Goal: Information Seeking & Learning: Learn about a topic

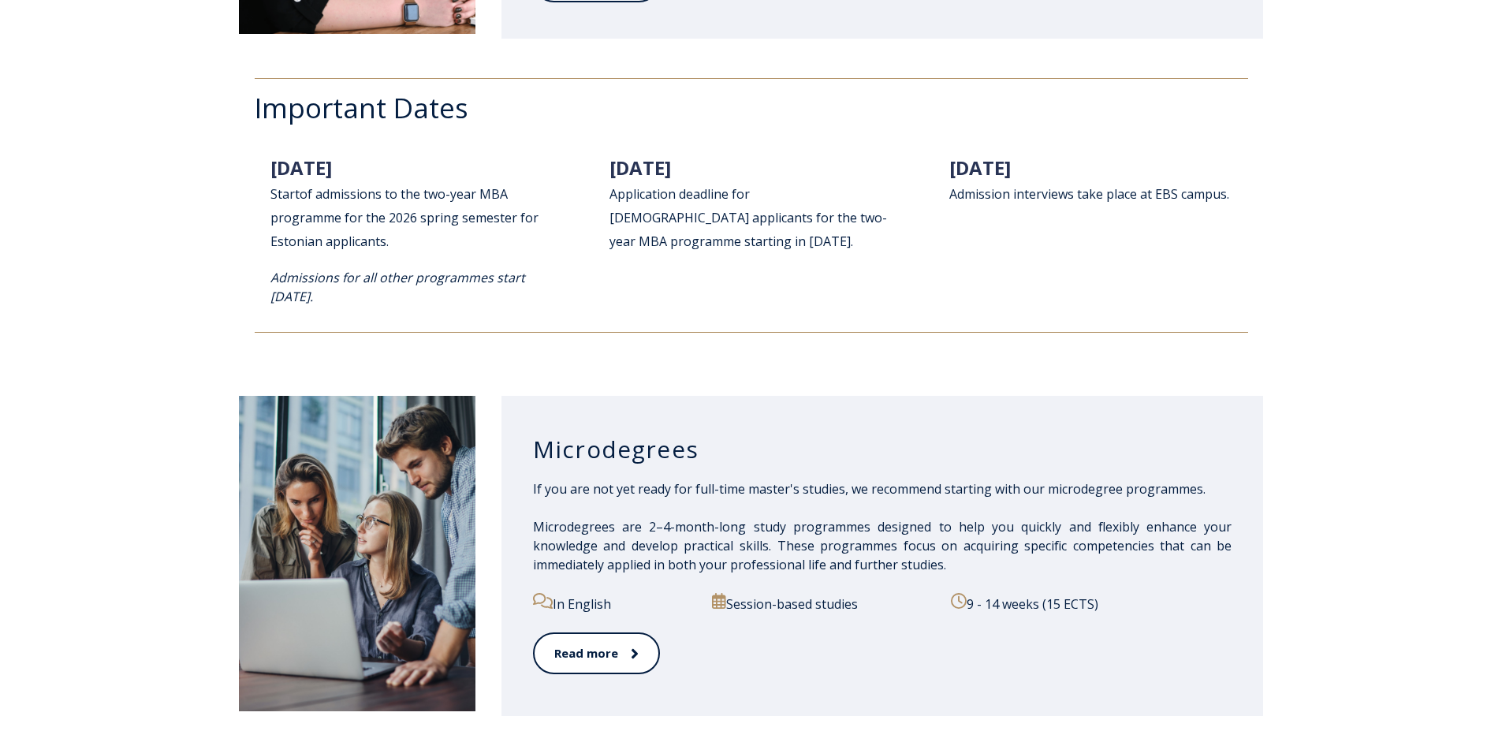
scroll to position [1892, 0]
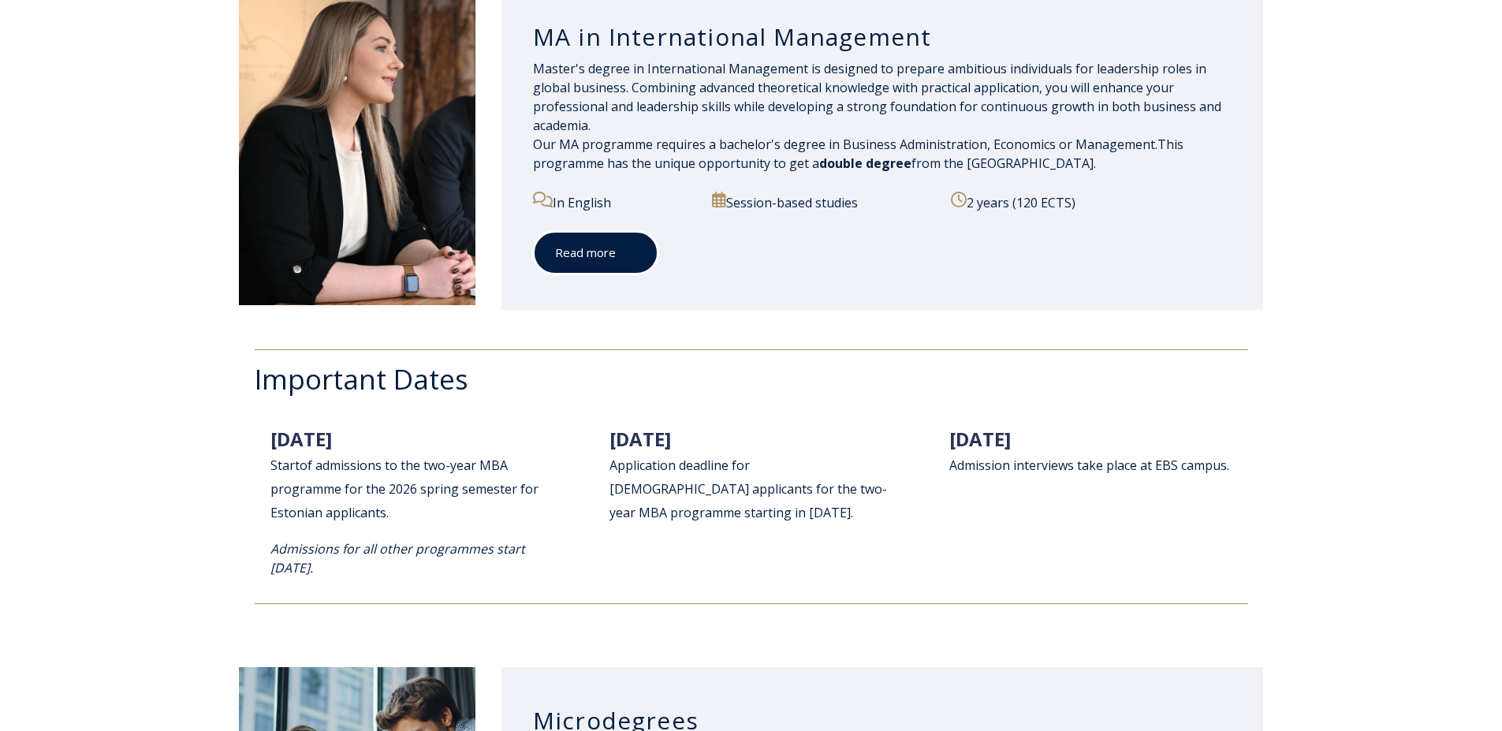
click at [625, 268] on link "Read more" at bounding box center [595, 252] width 125 height 43
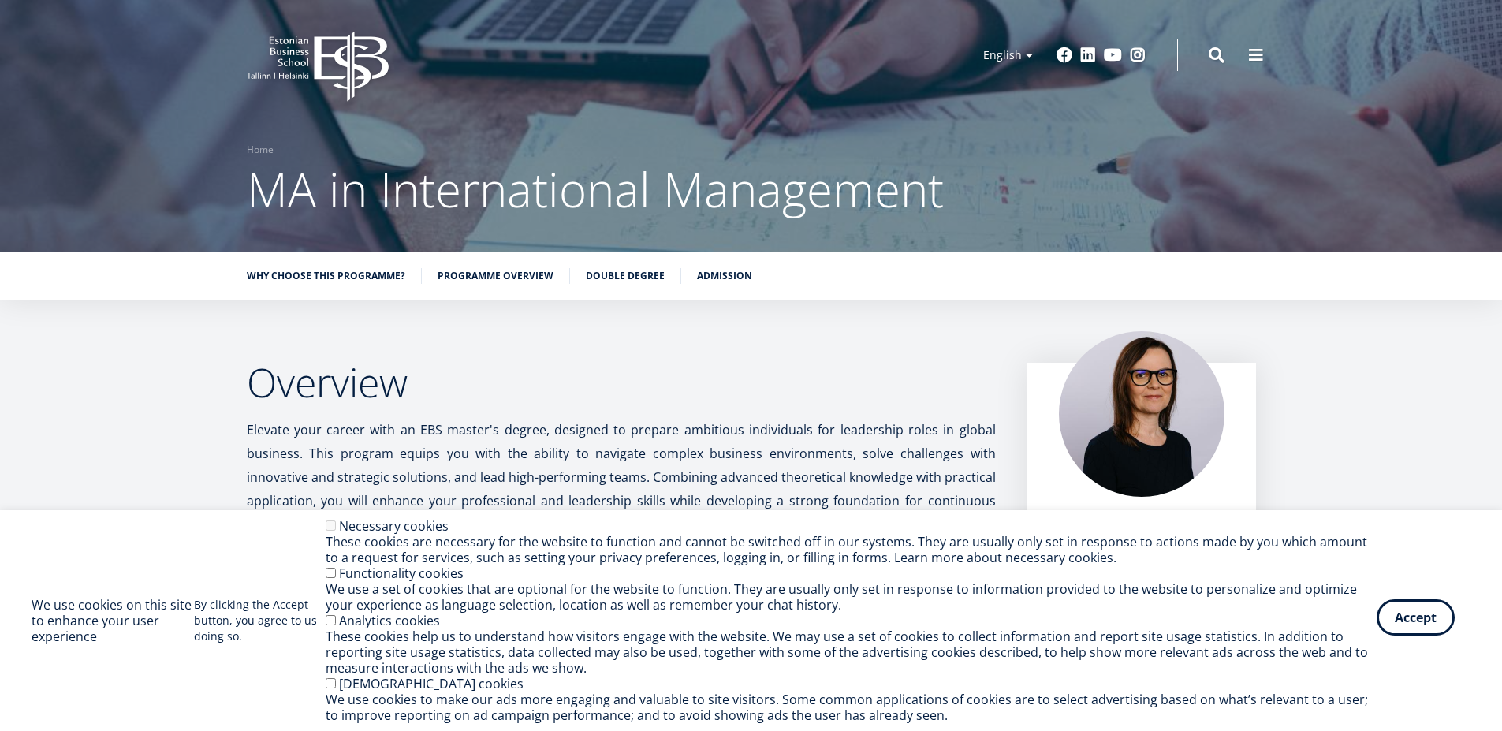
click at [1399, 625] on button "Accept" at bounding box center [1416, 617] width 78 height 36
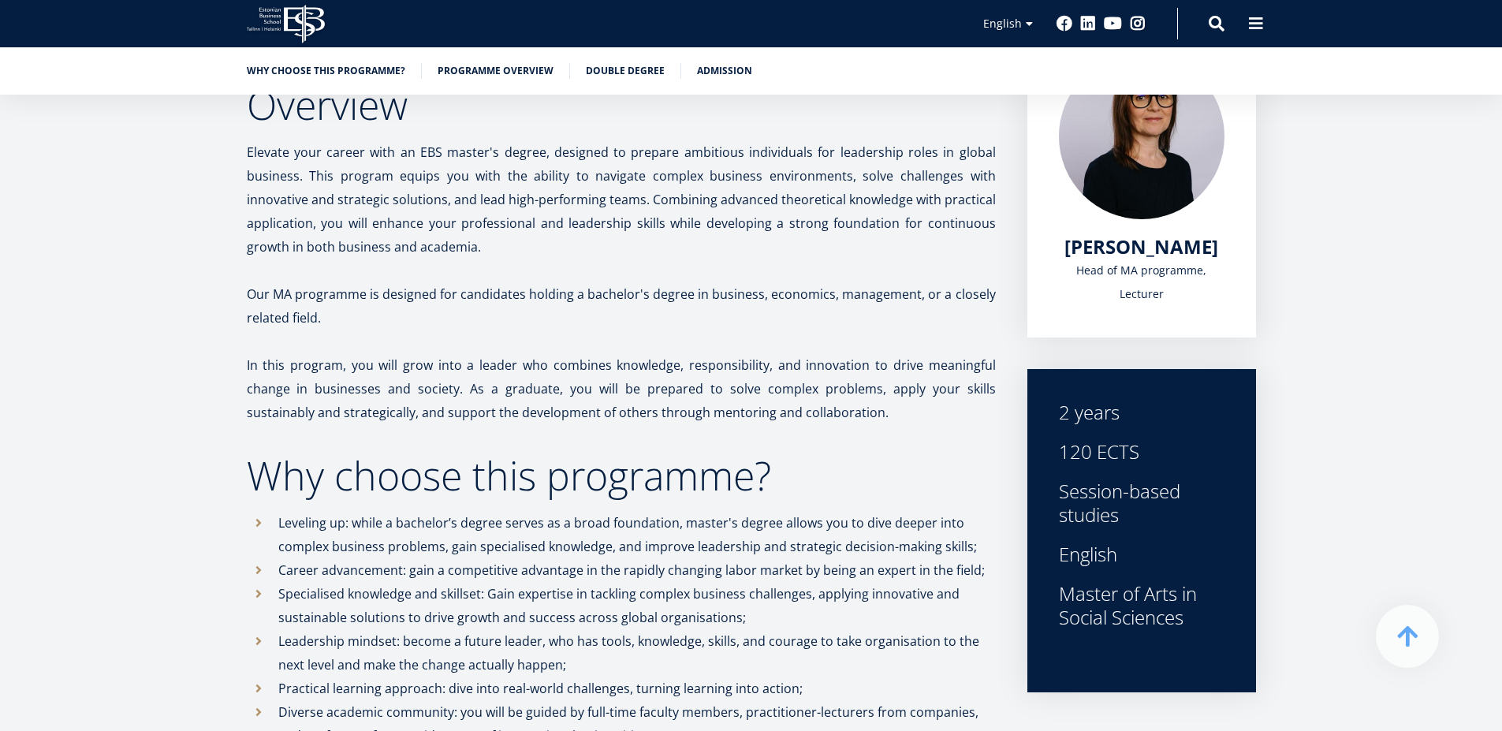
scroll to position [378, 0]
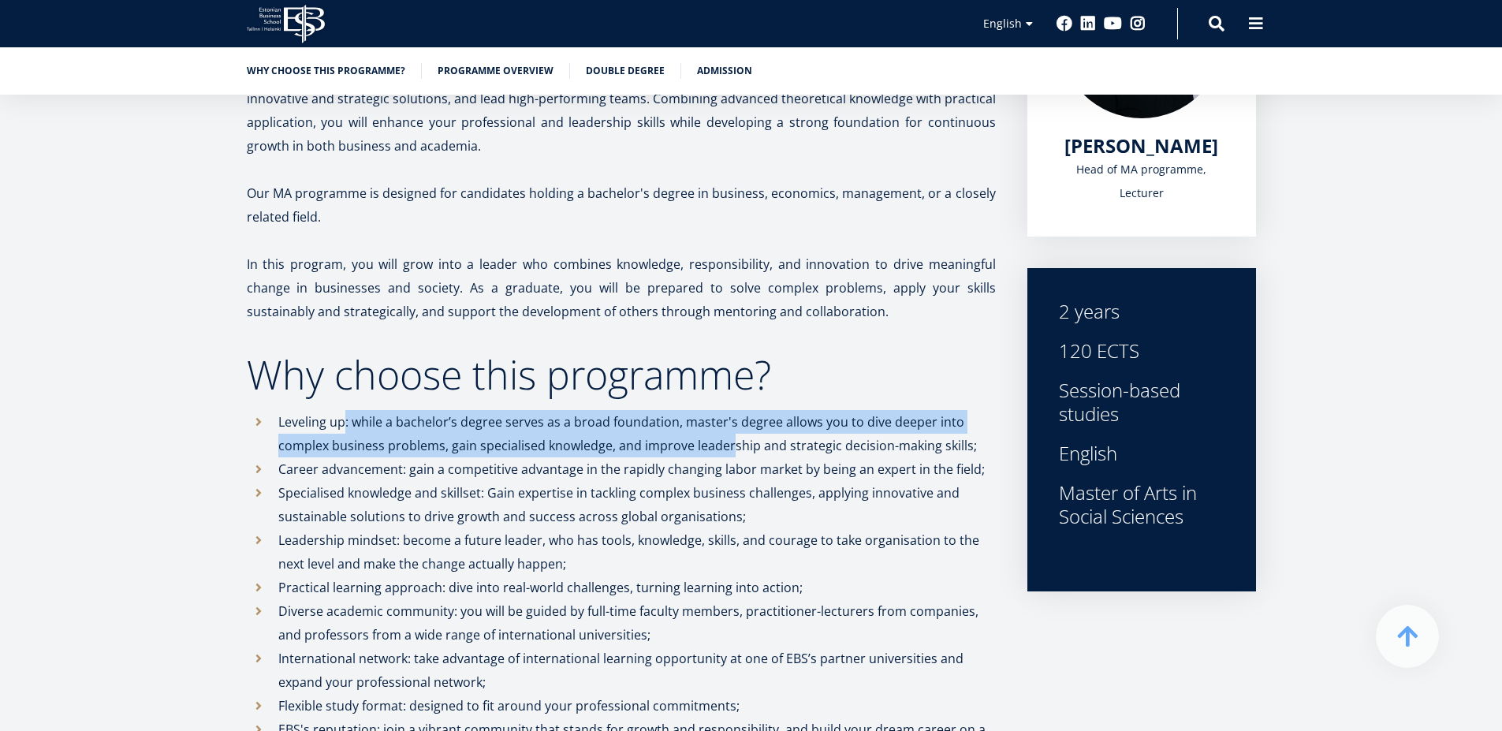
drag, startPoint x: 348, startPoint y: 431, endPoint x: 584, endPoint y: 461, distance: 238.4
click at [717, 434] on p "Leveling up: while a bachelor’s degree serves as a broad foundation, master's d…" at bounding box center [637, 433] width 718 height 47
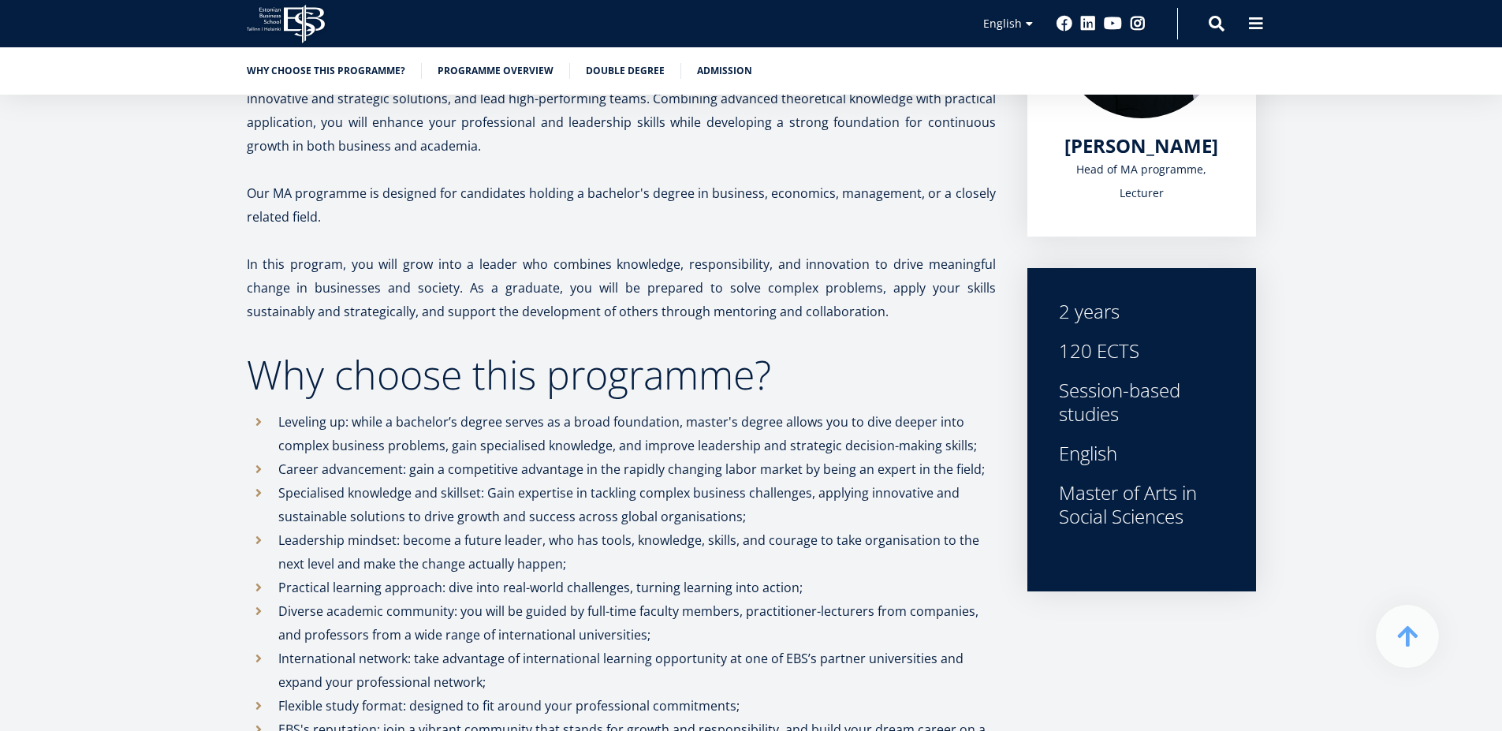
click at [505, 472] on p "Career advancement: gain a competitive advantage in the rapidly changing labor …" at bounding box center [637, 469] width 718 height 24
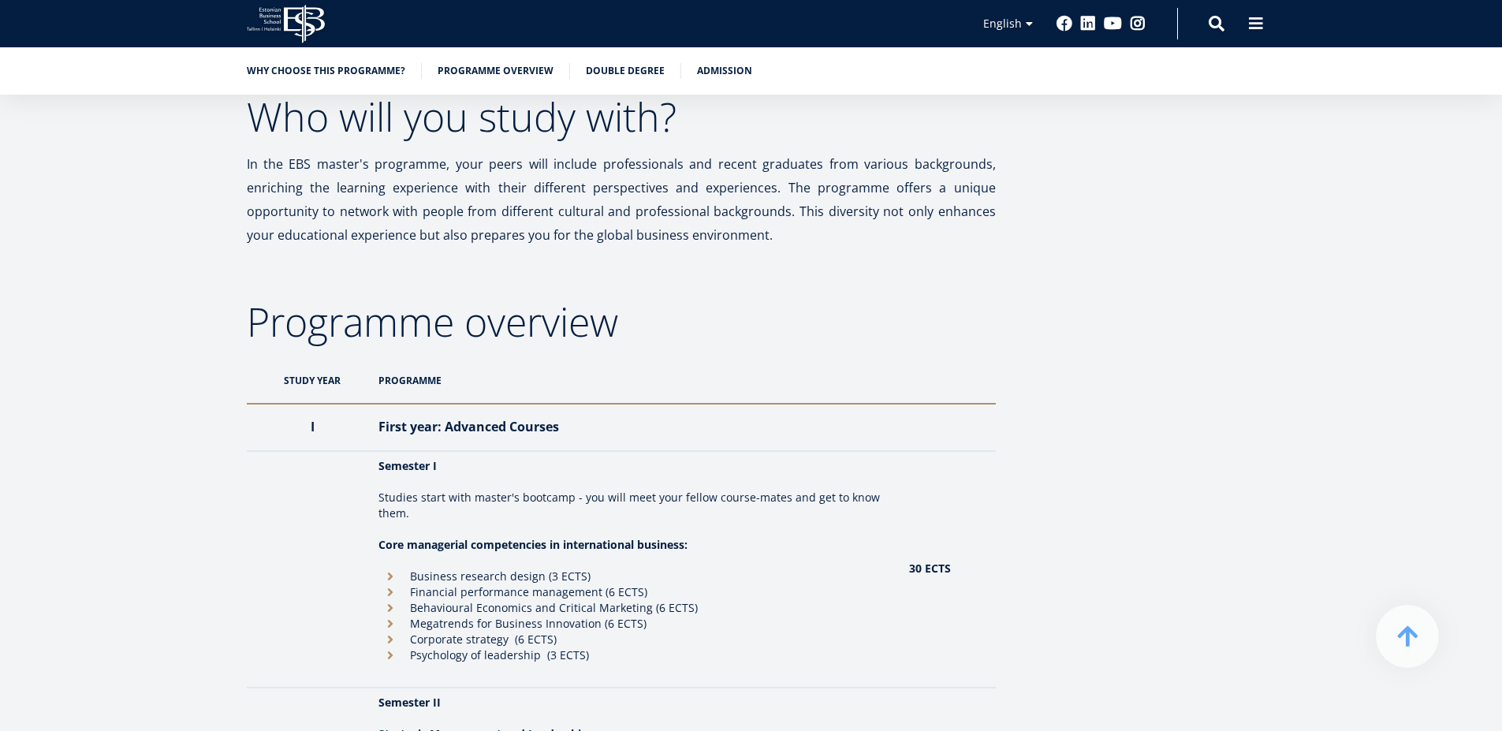
scroll to position [1325, 0]
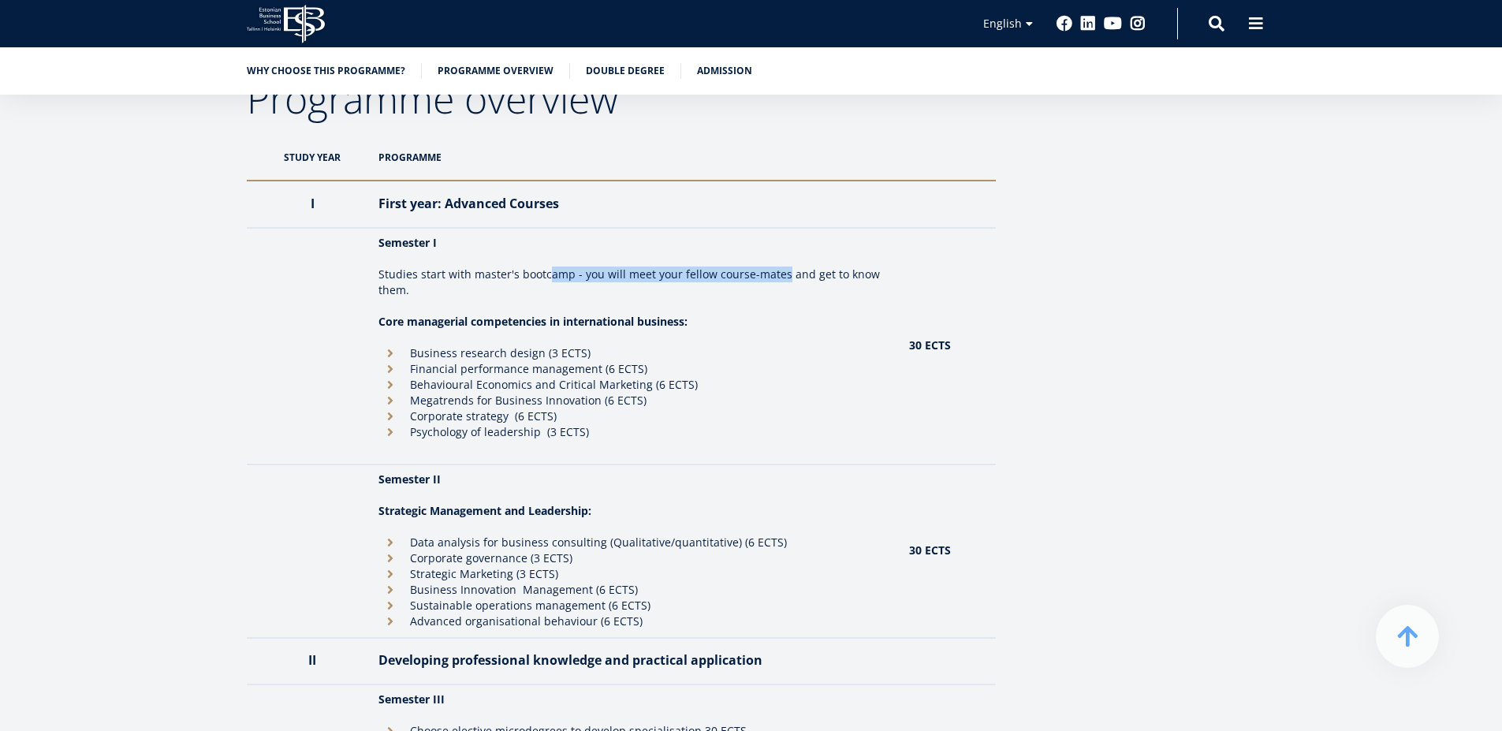
drag, startPoint x: 546, startPoint y: 282, endPoint x: 763, endPoint y: 279, distance: 217.7
click at [780, 279] on p "Studies start with master's bootcamp - you will meet your fellow course-mates a…" at bounding box center [635, 283] width 515 height 32
click at [763, 279] on p "Studies start with master's bootcamp - you will meet your fellow course-mates a…" at bounding box center [635, 283] width 515 height 32
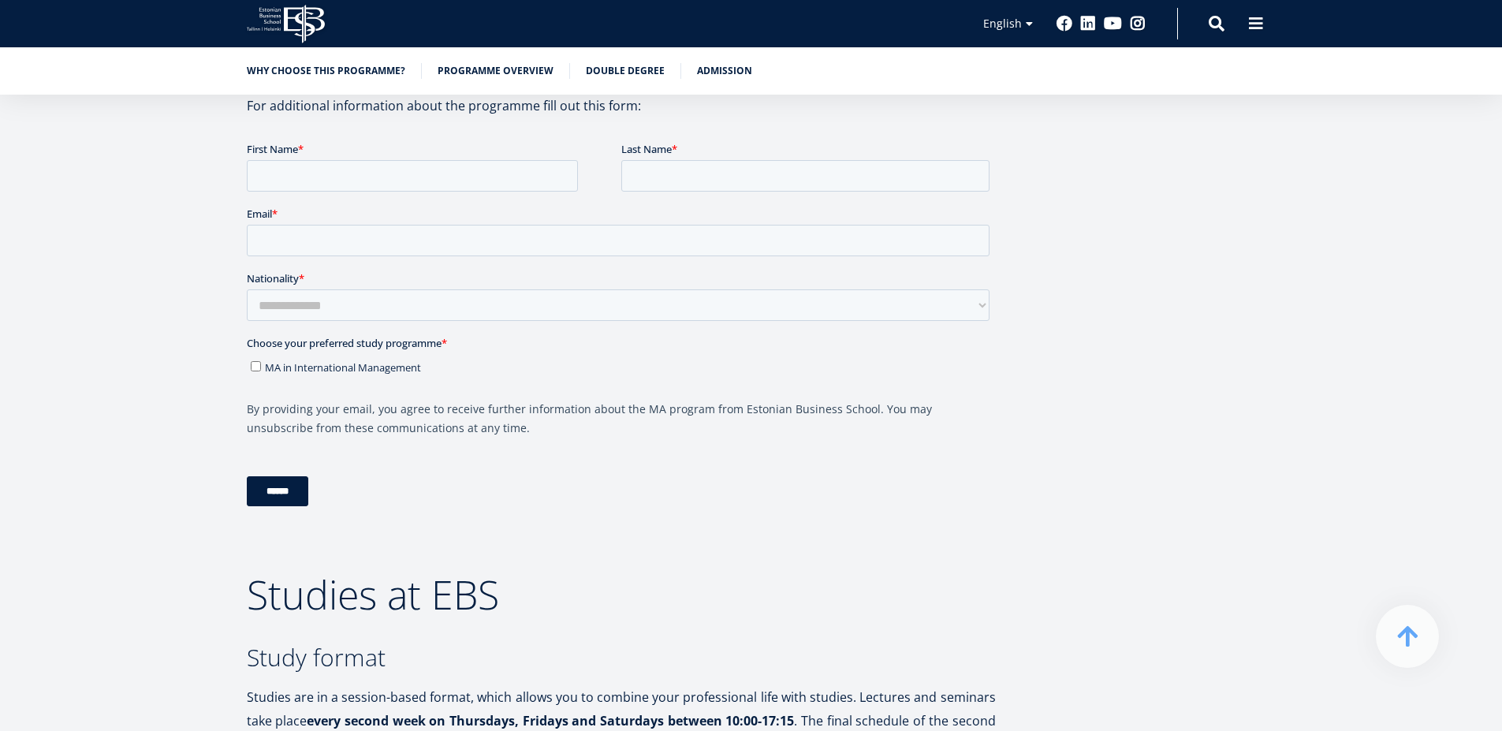
scroll to position [2744, 0]
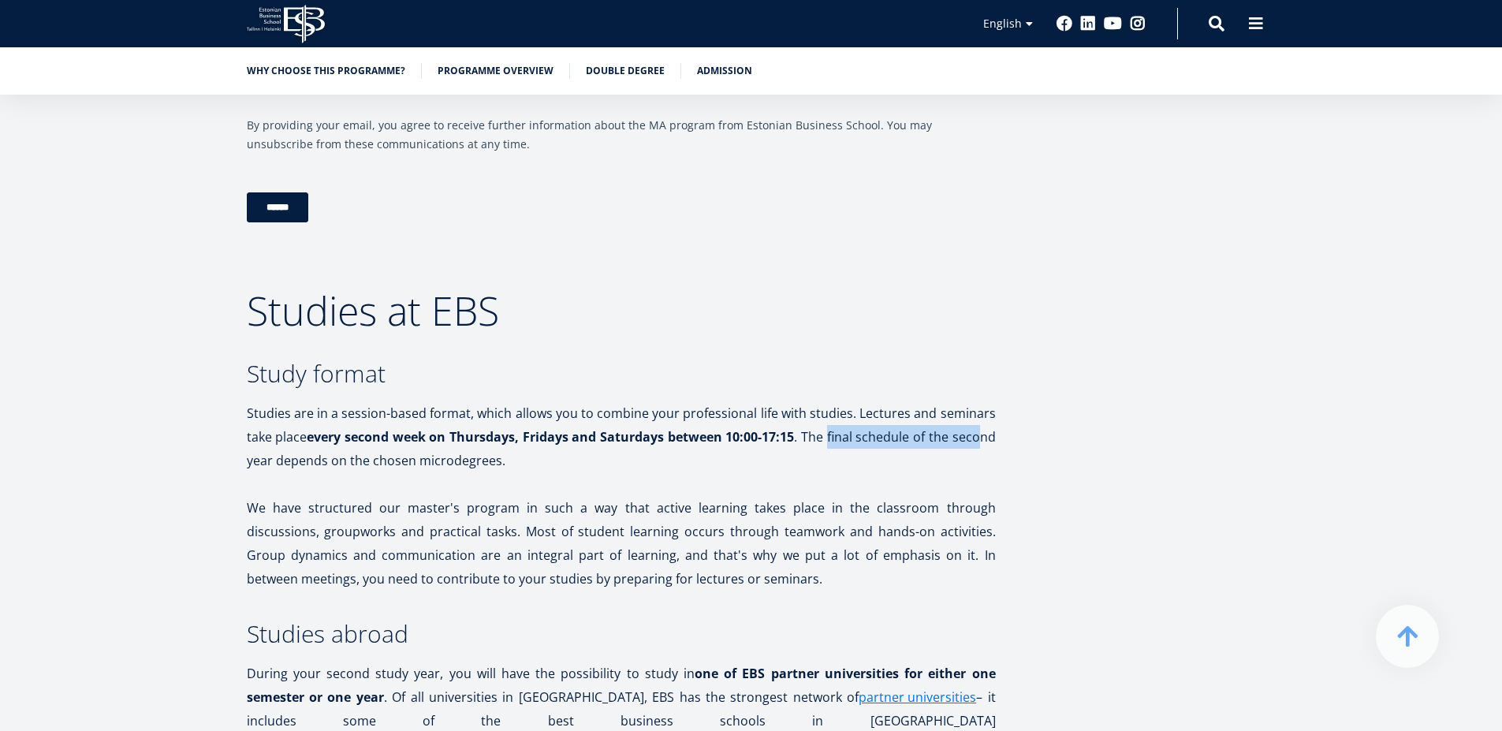
drag, startPoint x: 845, startPoint y: 427, endPoint x: 982, endPoint y: 423, distance: 137.2
click at [982, 423] on p "Studies are in a session-based format, which allows you to combine your profess…" at bounding box center [621, 436] width 749 height 71
click at [770, 456] on p "Studies are in a session-based format, which allows you to combine your profess…" at bounding box center [621, 436] width 749 height 71
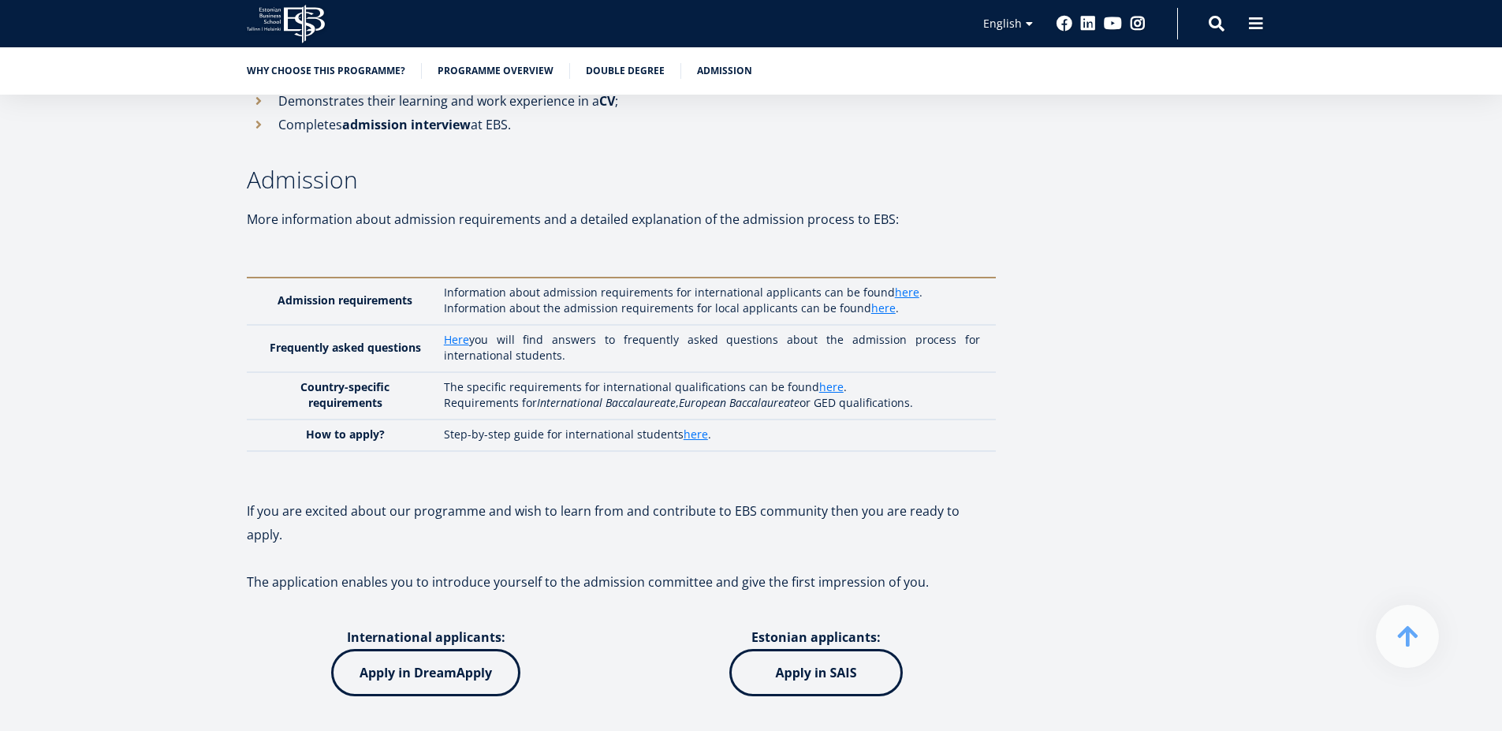
scroll to position [4447, 0]
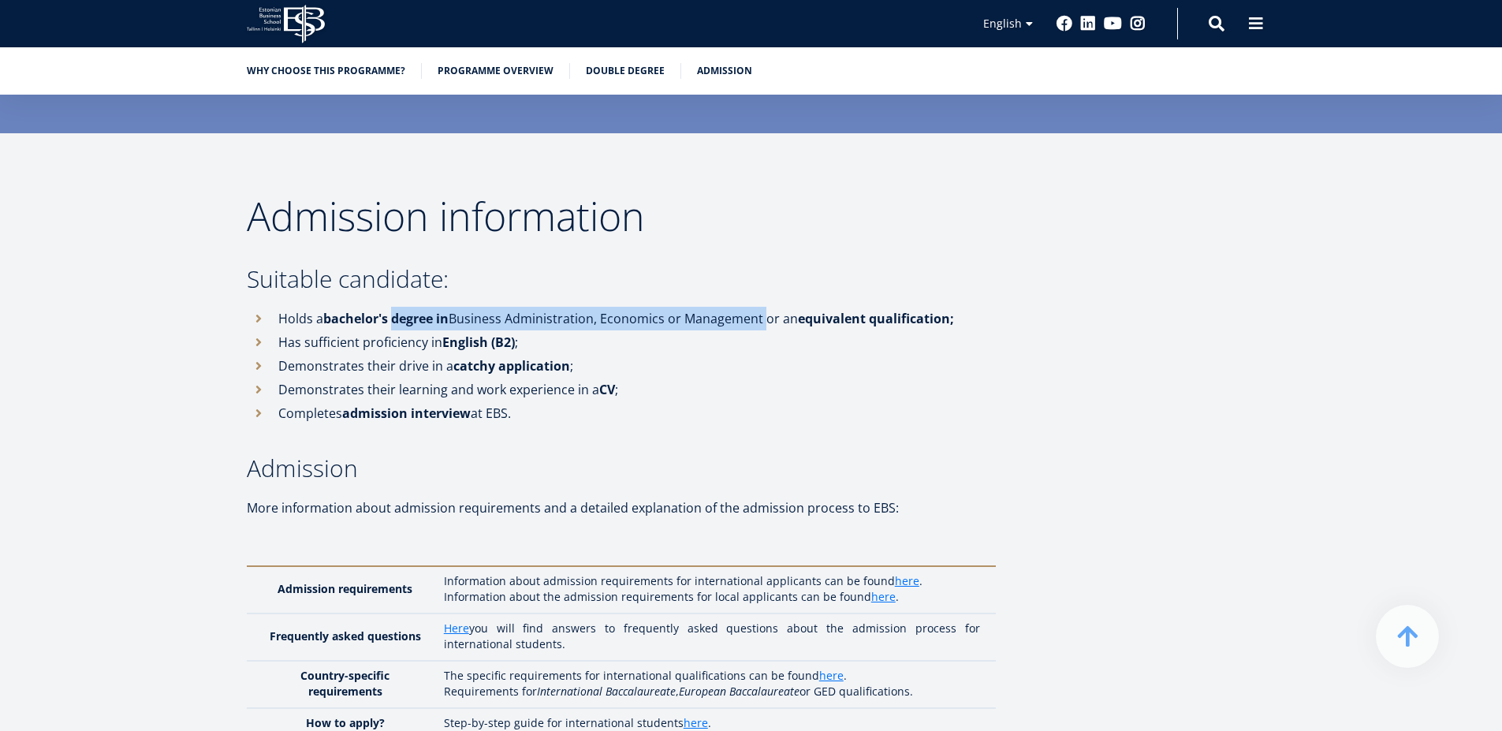
drag, startPoint x: 634, startPoint y: 274, endPoint x: 764, endPoint y: 280, distance: 130.2
click at [764, 307] on li "Holds a bachelor's degree in Business Administration, Economics or Management o…" at bounding box center [621, 319] width 749 height 24
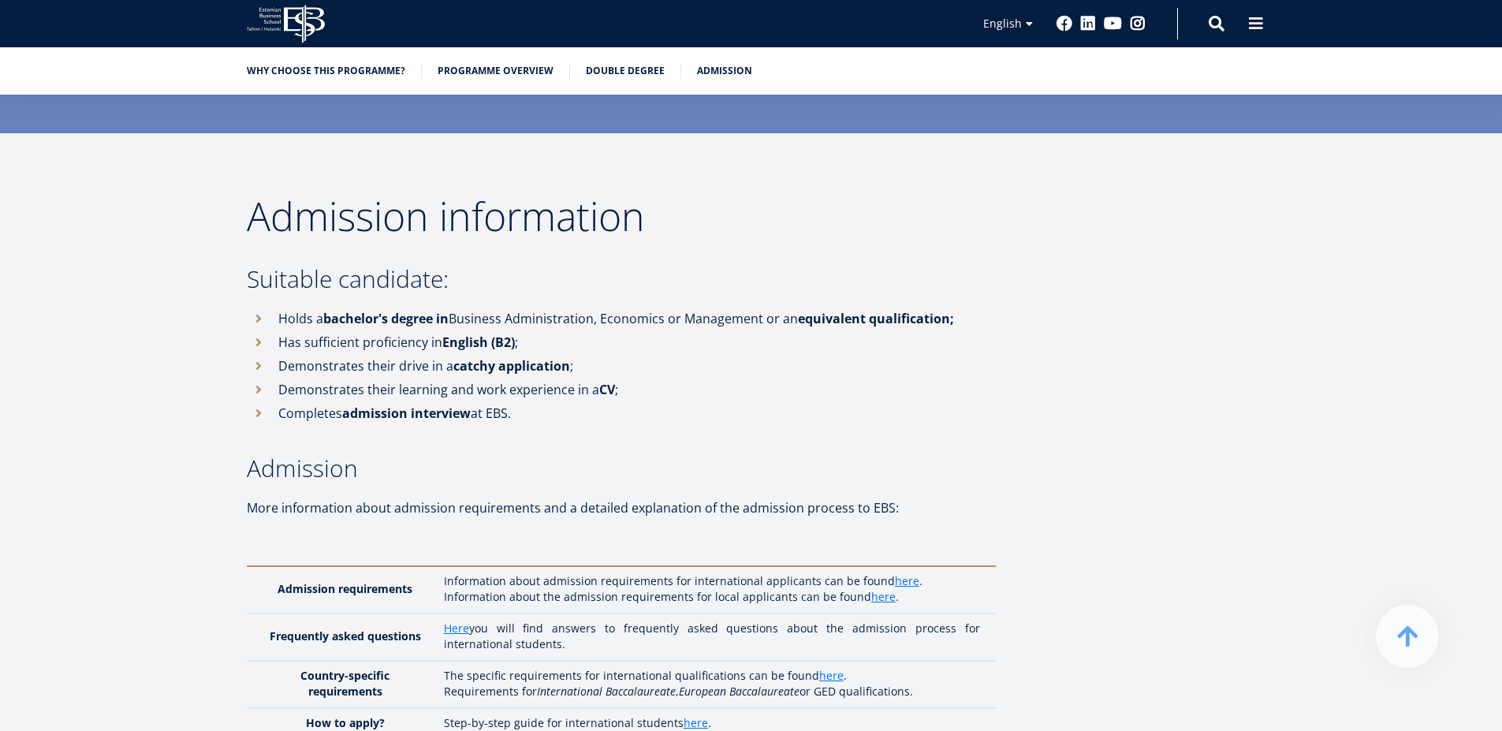
drag, startPoint x: 777, startPoint y: 323, endPoint x: 628, endPoint y: 317, distance: 149.1
click at [777, 354] on li "Demonstrates their drive in a catchy application ;" at bounding box center [621, 366] width 749 height 24
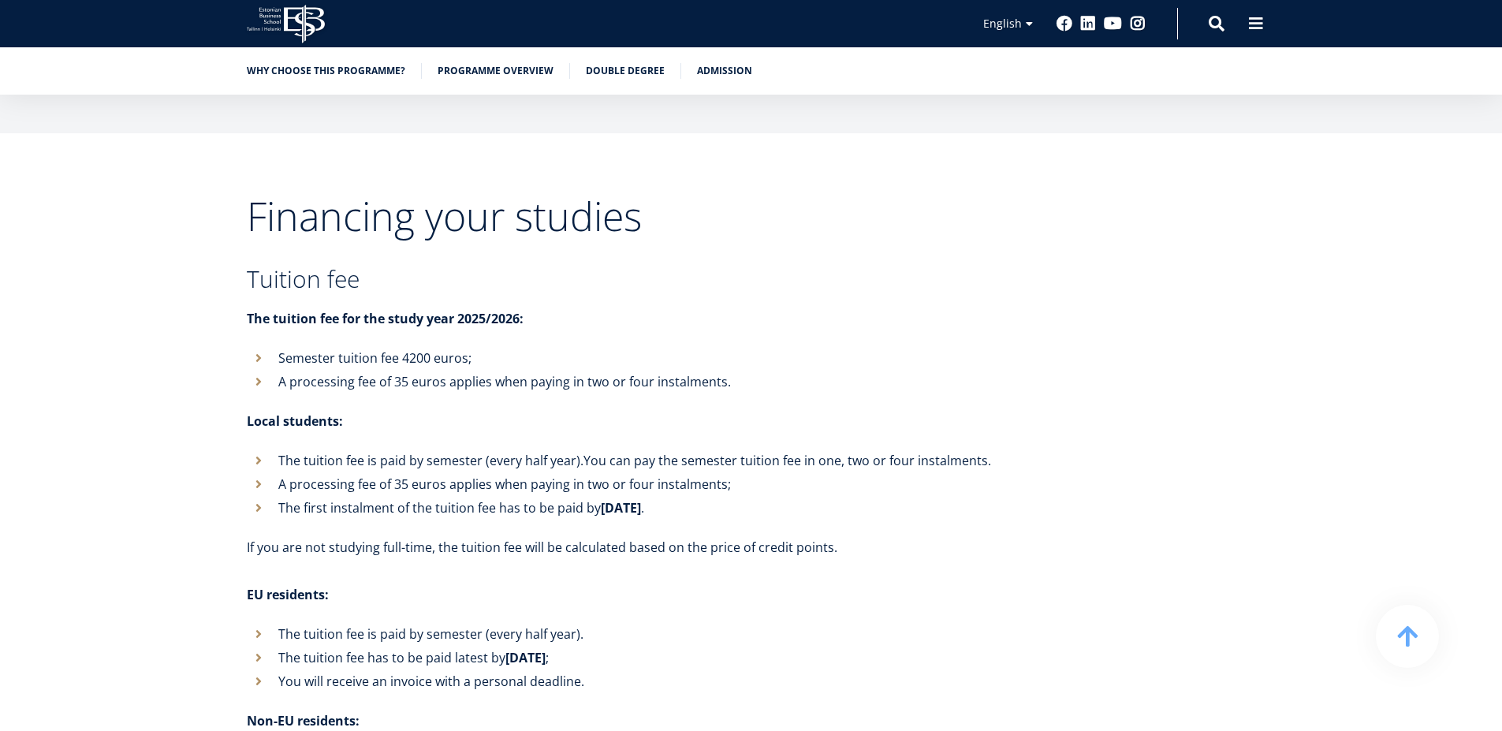
scroll to position [5583, 0]
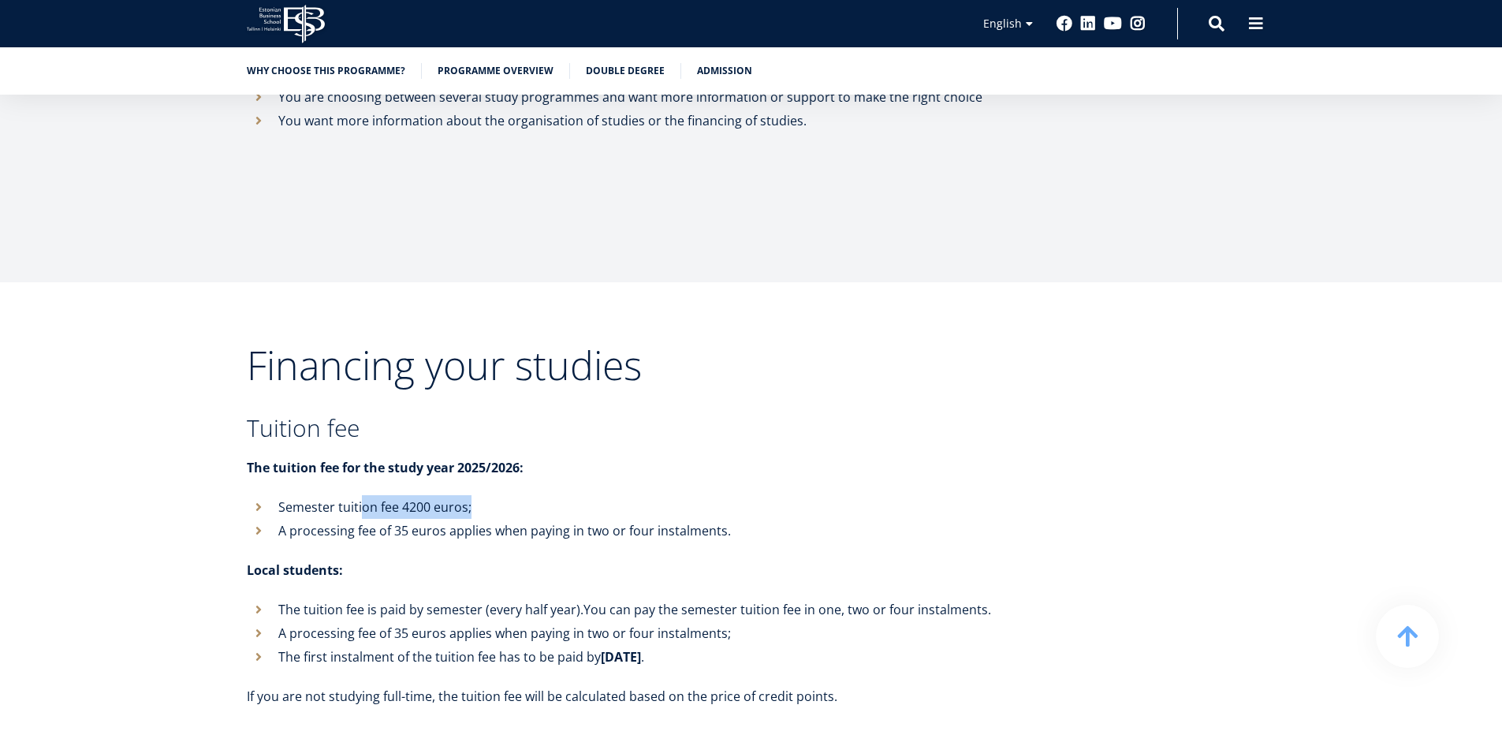
drag, startPoint x: 479, startPoint y: 445, endPoint x: 441, endPoint y: 452, distance: 39.3
click at [452, 495] on li "Semester tuition fee 4200 euros;" at bounding box center [621, 507] width 749 height 24
click at [432, 519] on li "A processing fee of 35 euros applies when paying in two or four instalments." at bounding box center [621, 531] width 749 height 24
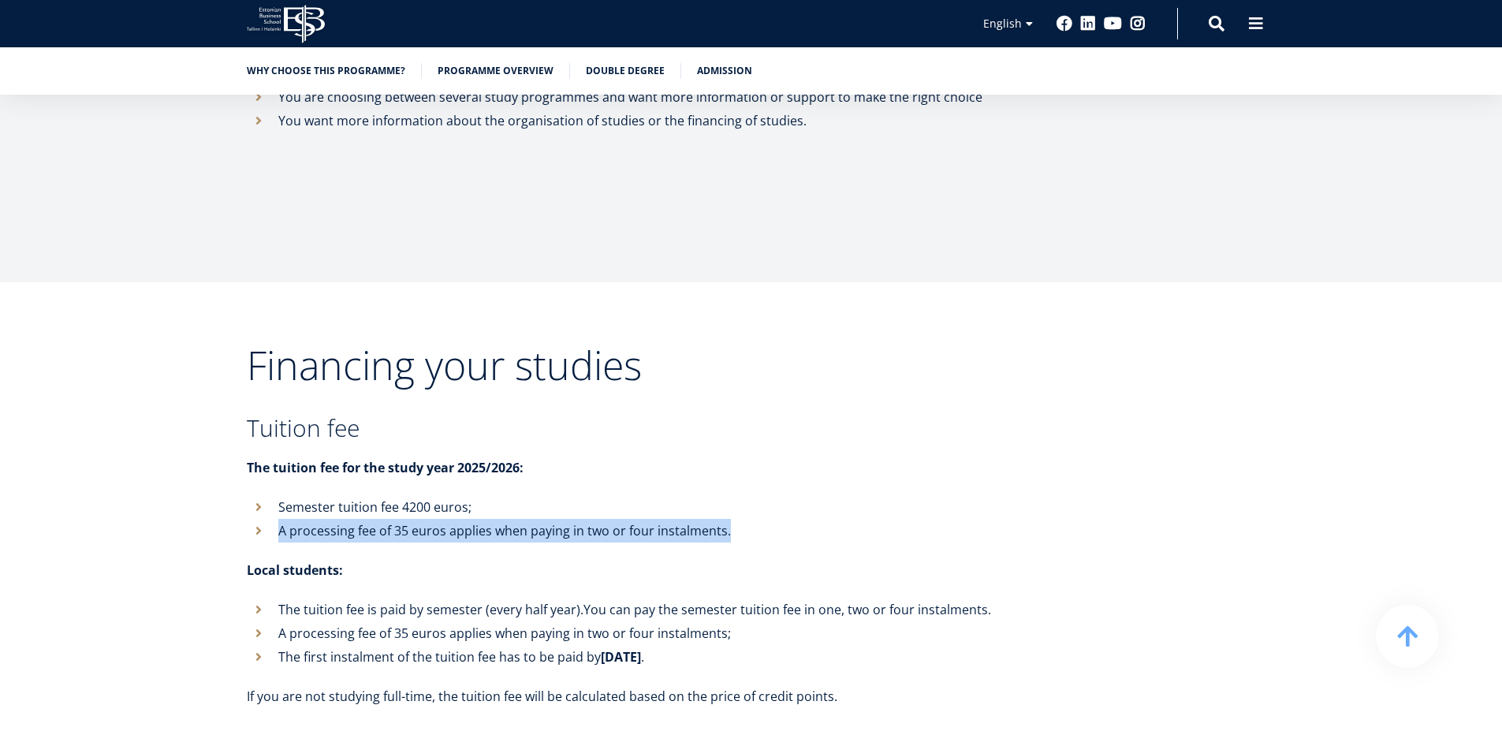
click at [432, 519] on li "A processing fee of 35 euros applies when paying in two or four instalments." at bounding box center [621, 531] width 749 height 24
click at [379, 519] on li "A processing fee of 35 euros applies when paying in two or four instalments." at bounding box center [621, 531] width 749 height 24
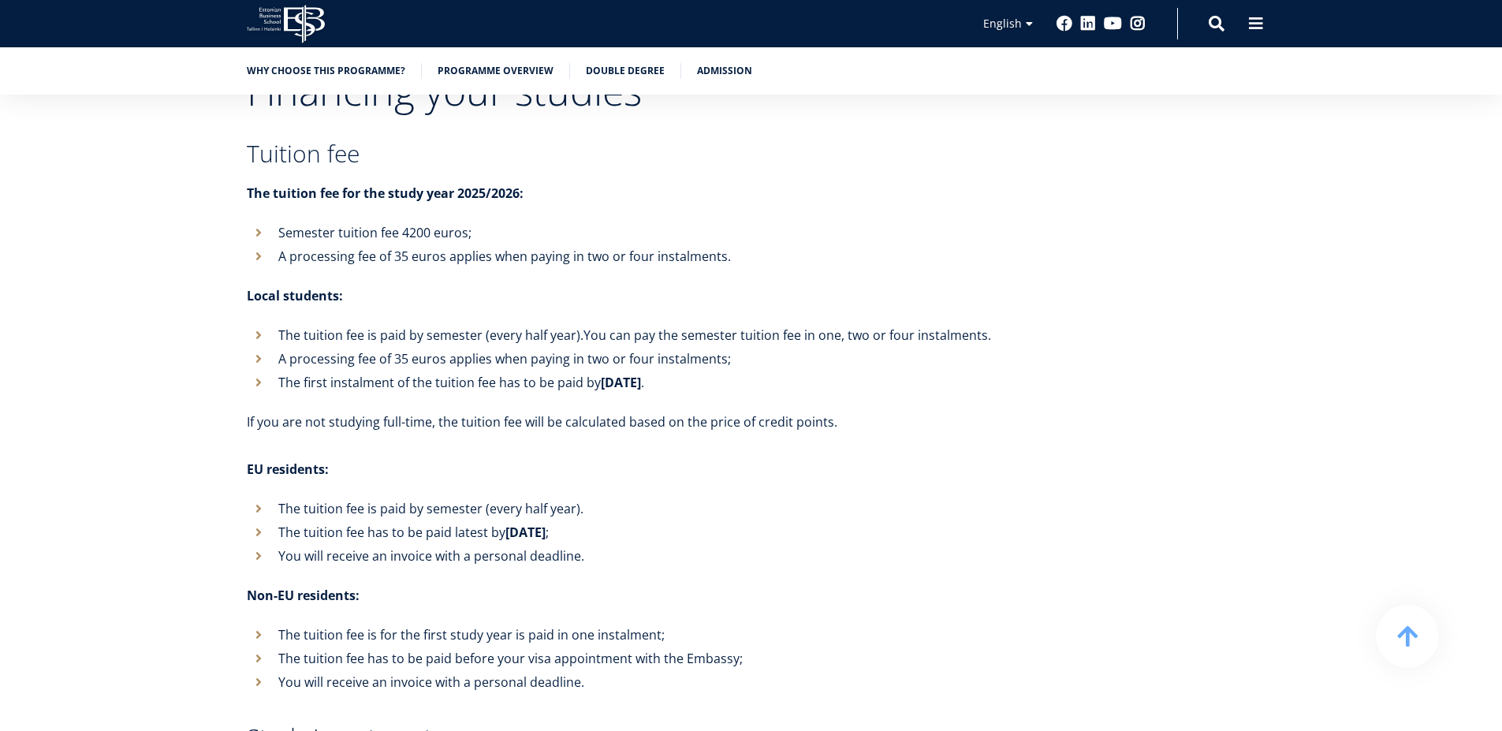
scroll to position [5867, 0]
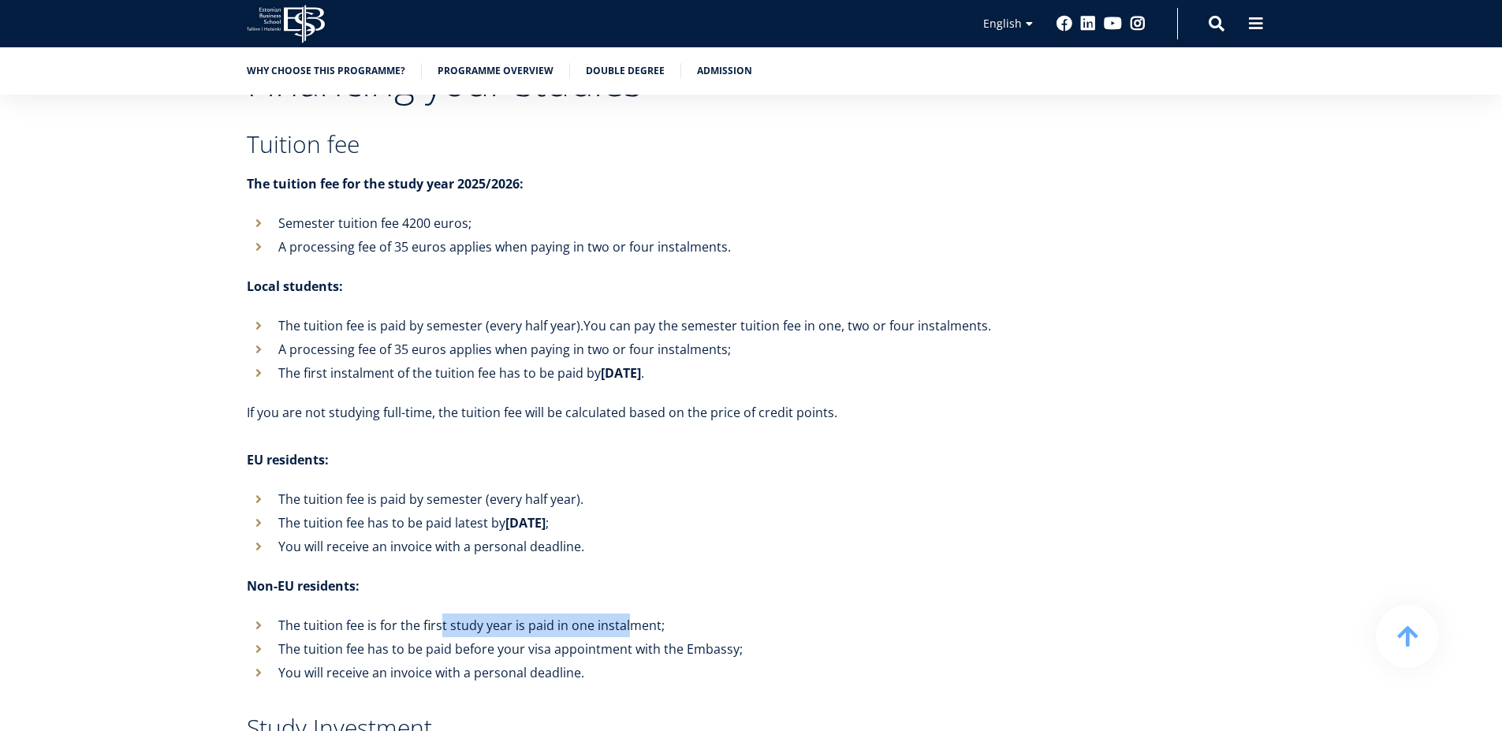
drag, startPoint x: 440, startPoint y: 569, endPoint x: 626, endPoint y: 567, distance: 186.1
click at [626, 613] on li "The tuition fee is for the first study year is paid in one instalment;" at bounding box center [621, 625] width 749 height 24
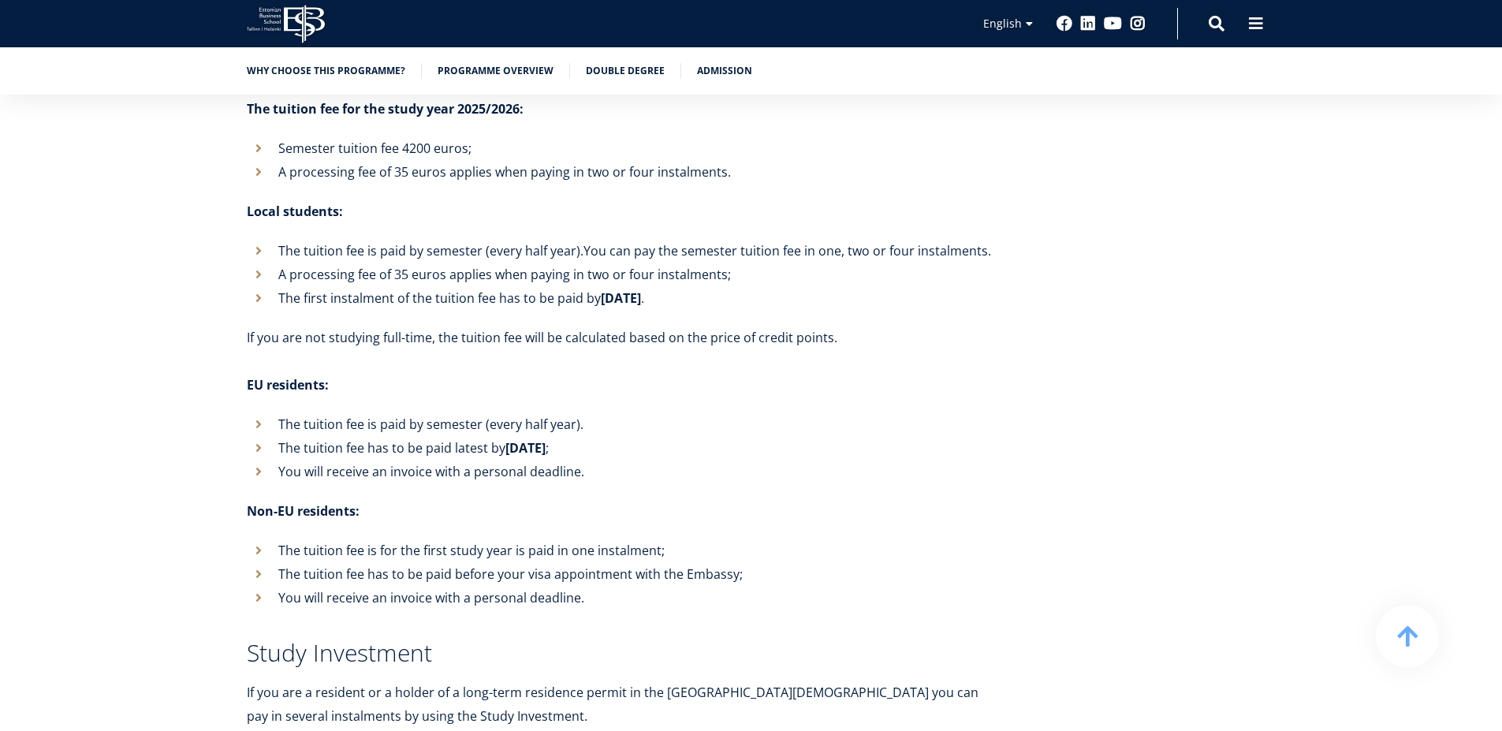
scroll to position [5936, 0]
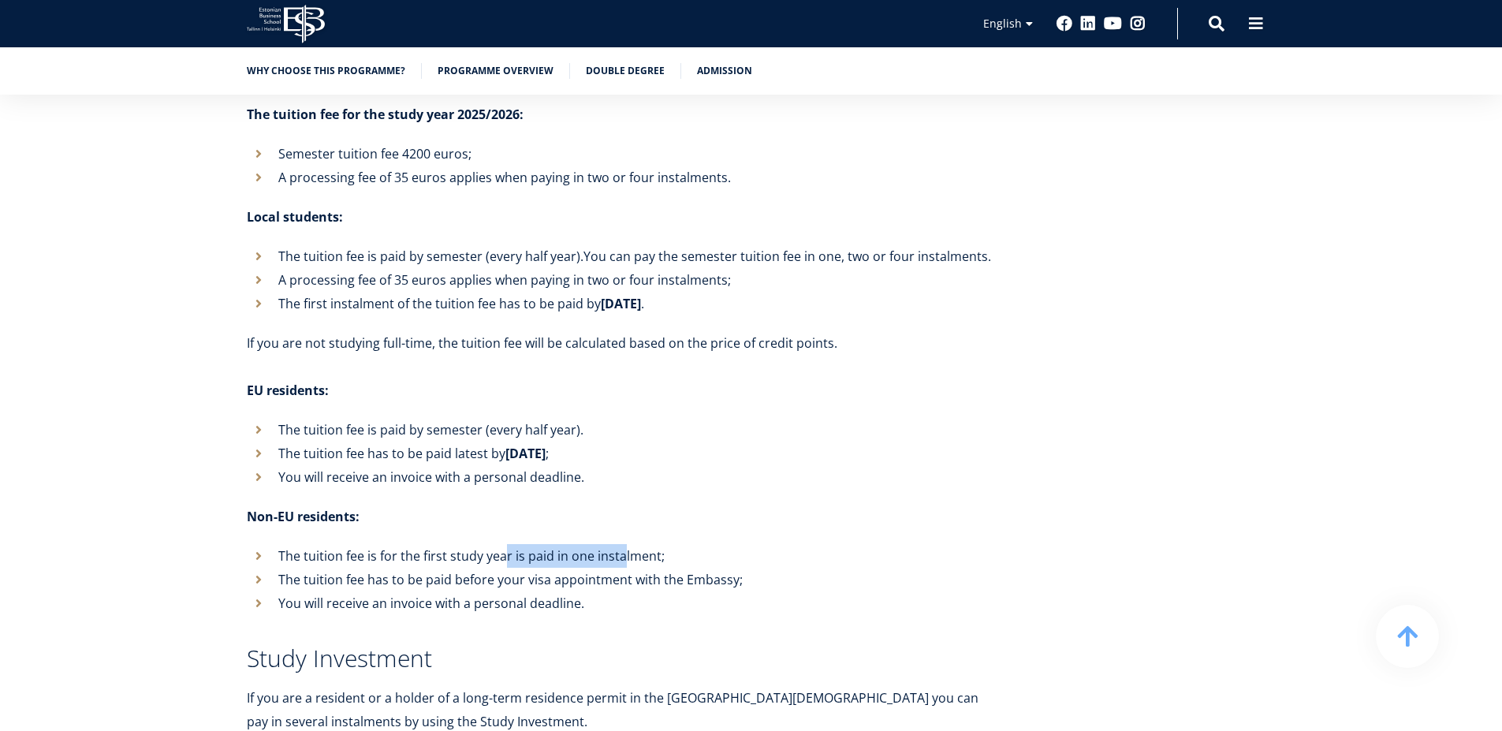
drag, startPoint x: 509, startPoint y: 492, endPoint x: 650, endPoint y: 491, distance: 141.1
click at [635, 544] on li "The tuition fee is for the first study year is paid in one instalment;" at bounding box center [621, 556] width 749 height 24
click at [888, 465] on li "You will receive an invoice with a personal deadline." at bounding box center [621, 477] width 749 height 24
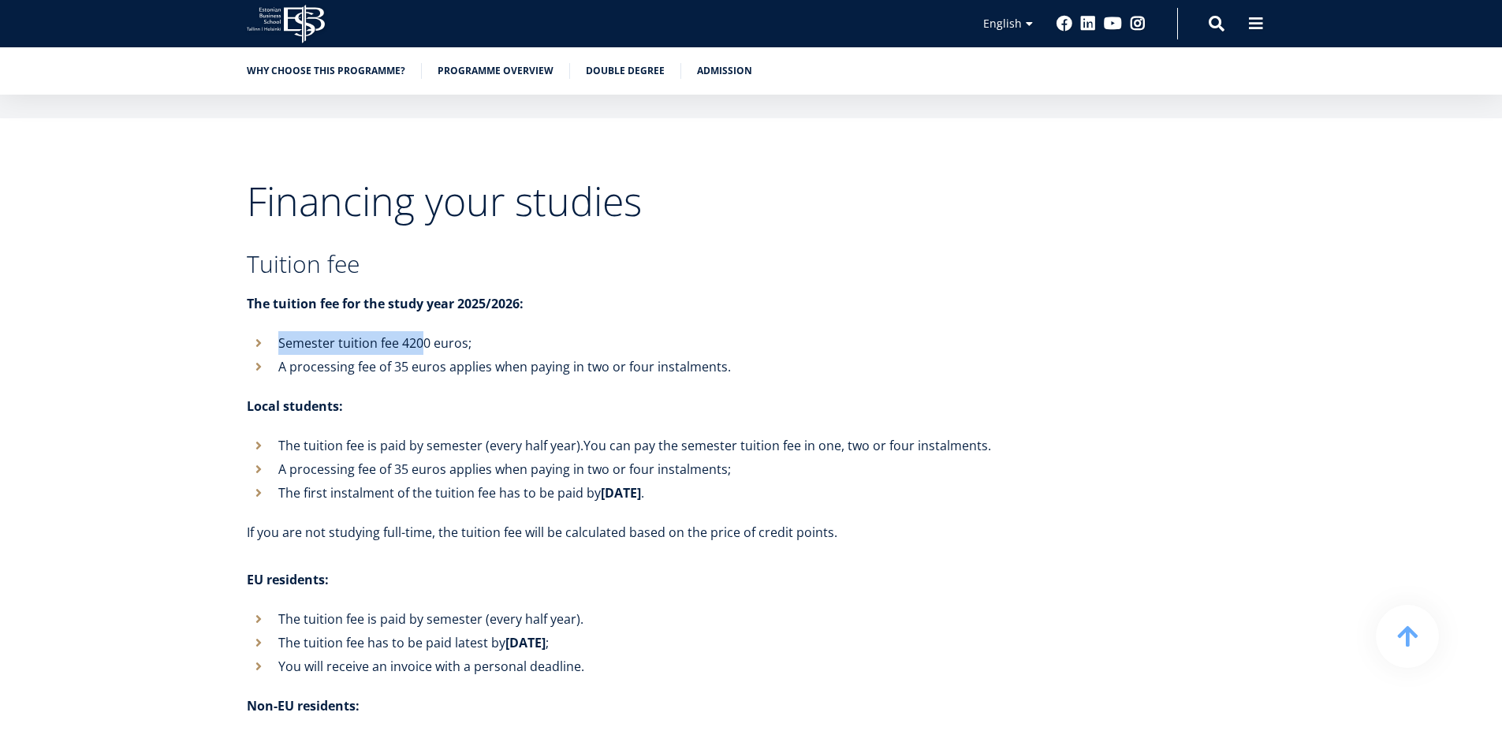
drag, startPoint x: 425, startPoint y: 282, endPoint x: 255, endPoint y: 288, distance: 169.6
click at [255, 331] on li "Semester tuition fee 4200 euros;" at bounding box center [621, 343] width 749 height 24
click at [437, 331] on li "Semester tuition fee 4200 euros;" at bounding box center [621, 343] width 749 height 24
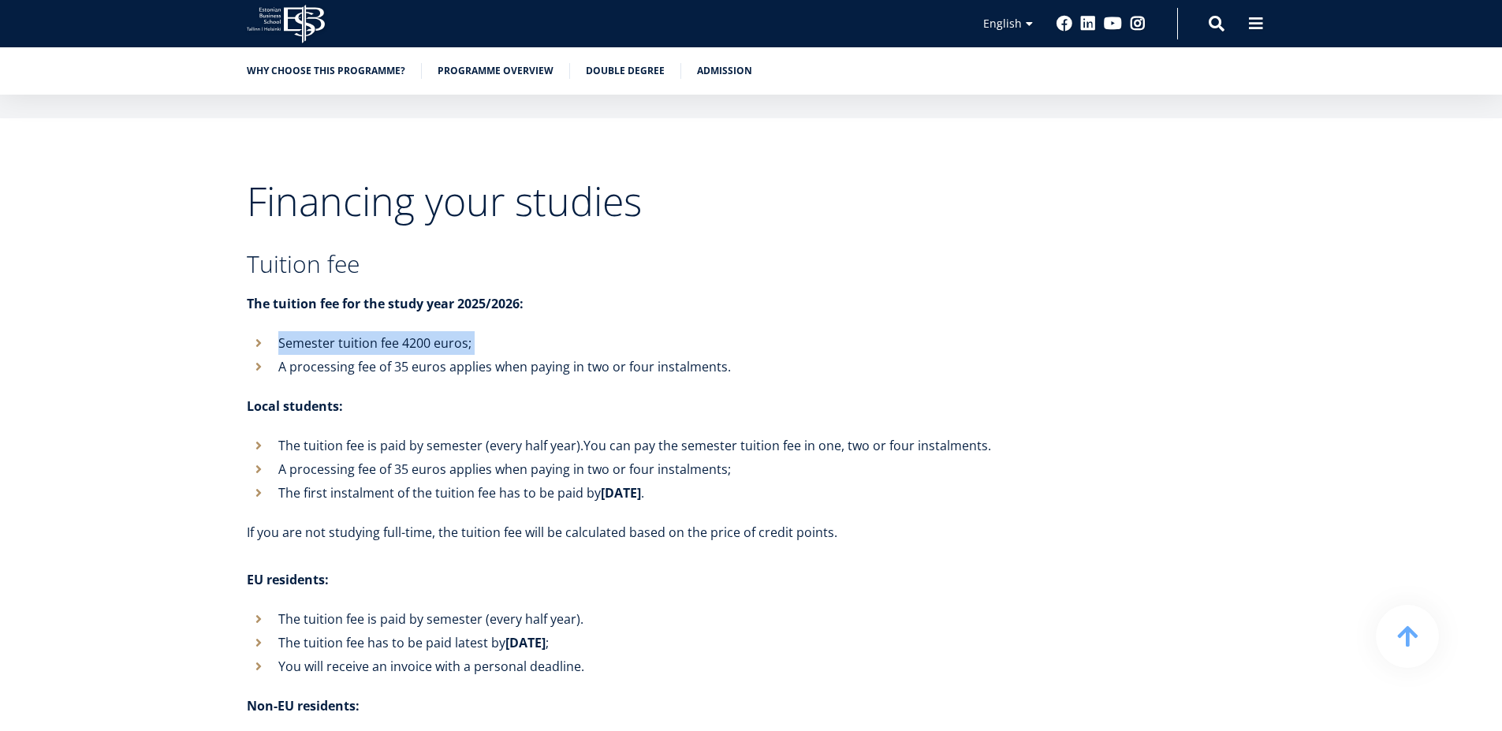
click at [464, 331] on li "Semester tuition fee 4200 euros;" at bounding box center [621, 343] width 749 height 24
drag, startPoint x: 464, startPoint y: 283, endPoint x: 453, endPoint y: 276, distance: 13.8
click at [460, 331] on li "Semester tuition fee 4200 euros;" at bounding box center [621, 343] width 749 height 24
click at [401, 331] on li "Semester tuition fee 4200 euros;" at bounding box center [621, 343] width 749 height 24
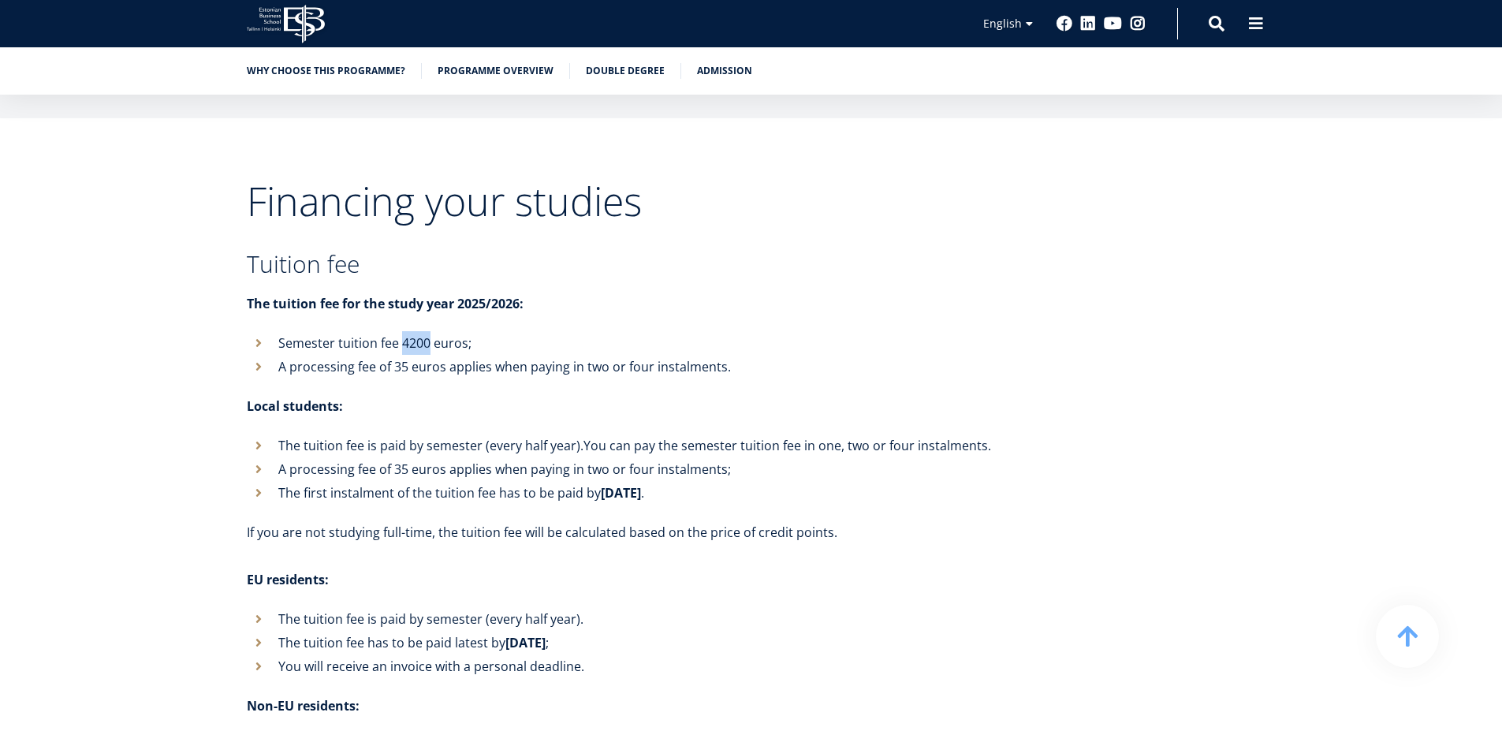
click at [401, 331] on li "Semester tuition fee 4200 euros;" at bounding box center [621, 343] width 749 height 24
click at [326, 331] on li "Semester tuition fee 4200 euros;" at bounding box center [621, 343] width 749 height 24
click at [530, 355] on li "A processing fee of 35 euros applies when paying in two or four instalments." at bounding box center [621, 367] width 749 height 24
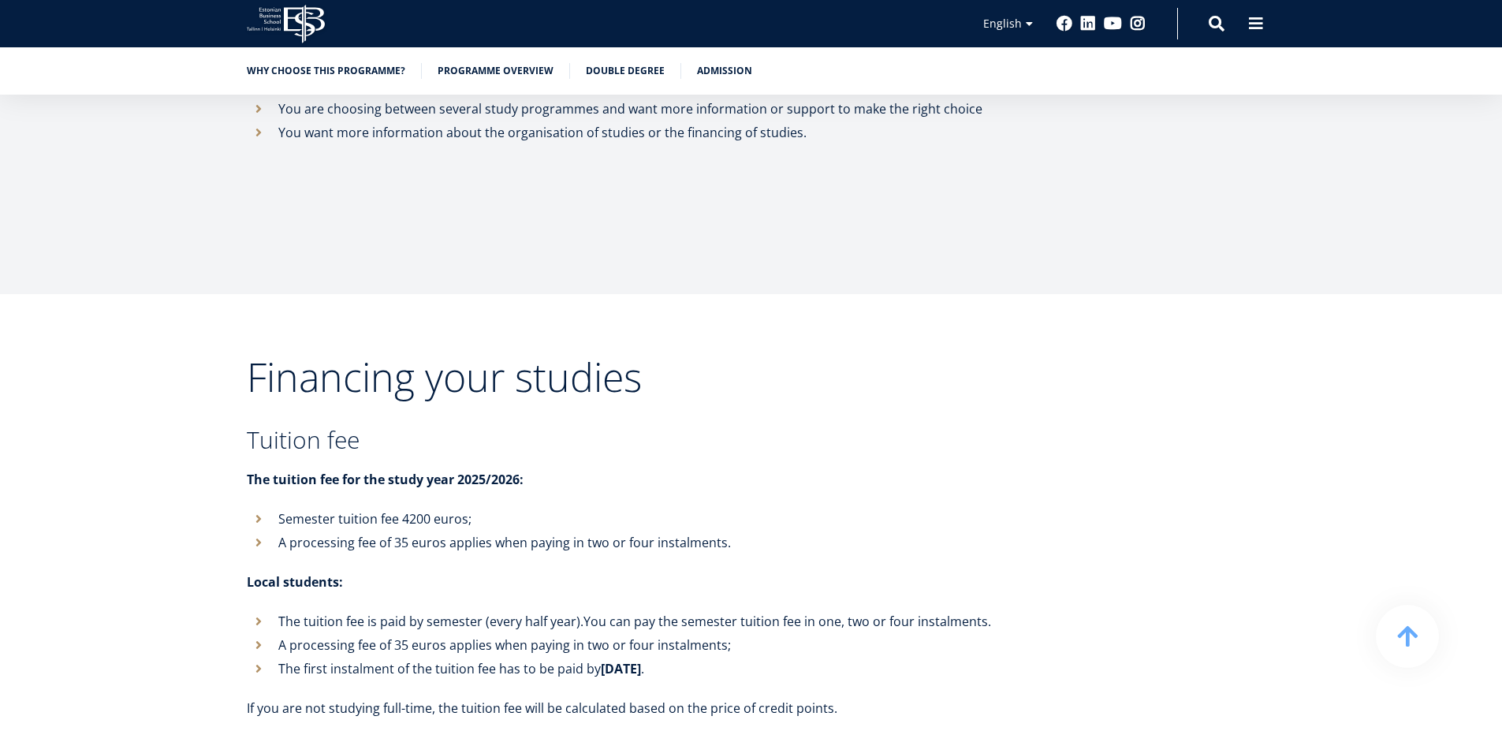
scroll to position [5557, 0]
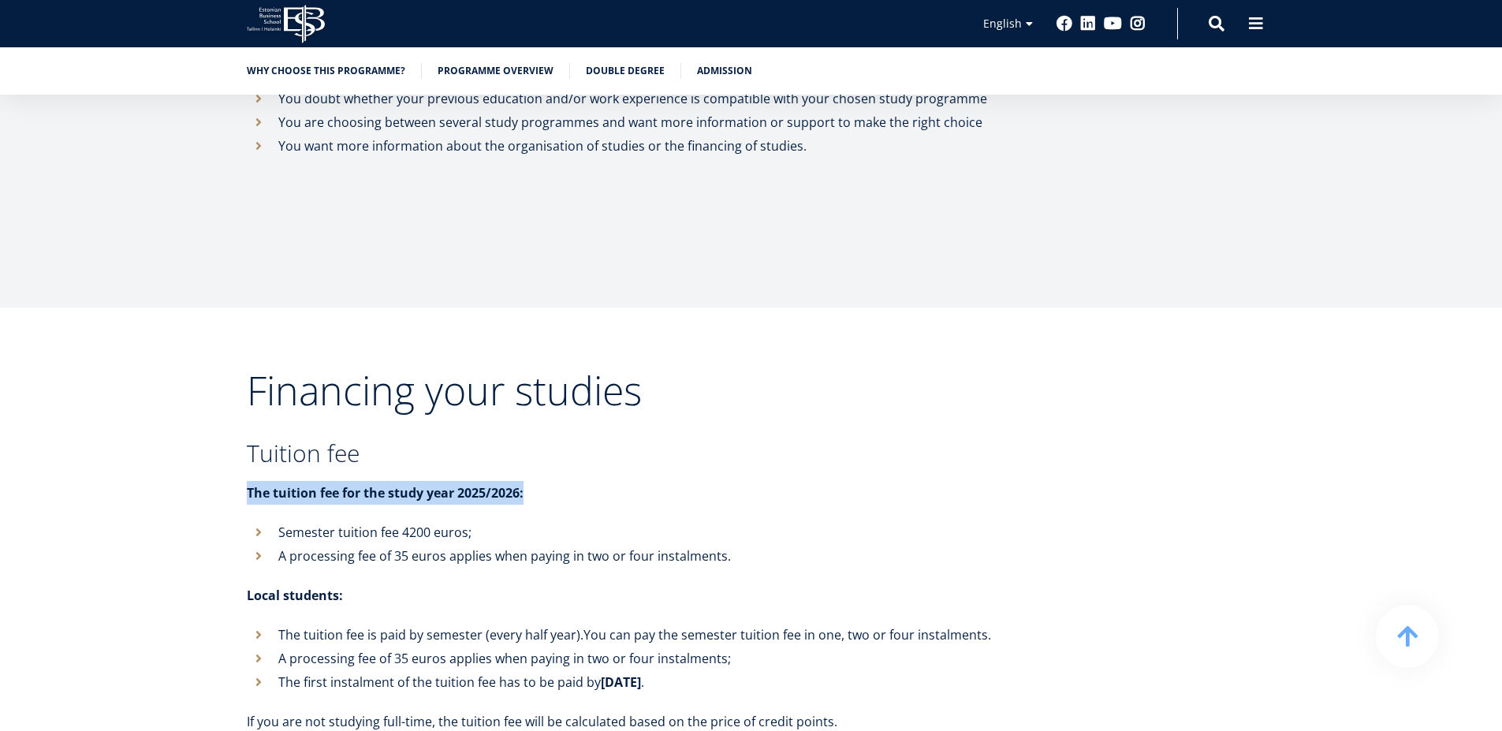
drag, startPoint x: 377, startPoint y: 408, endPoint x: 799, endPoint y: 422, distance: 422.1
click at [799, 481] on p "The tuition fee for the study year 2025/2026:" at bounding box center [621, 493] width 749 height 24
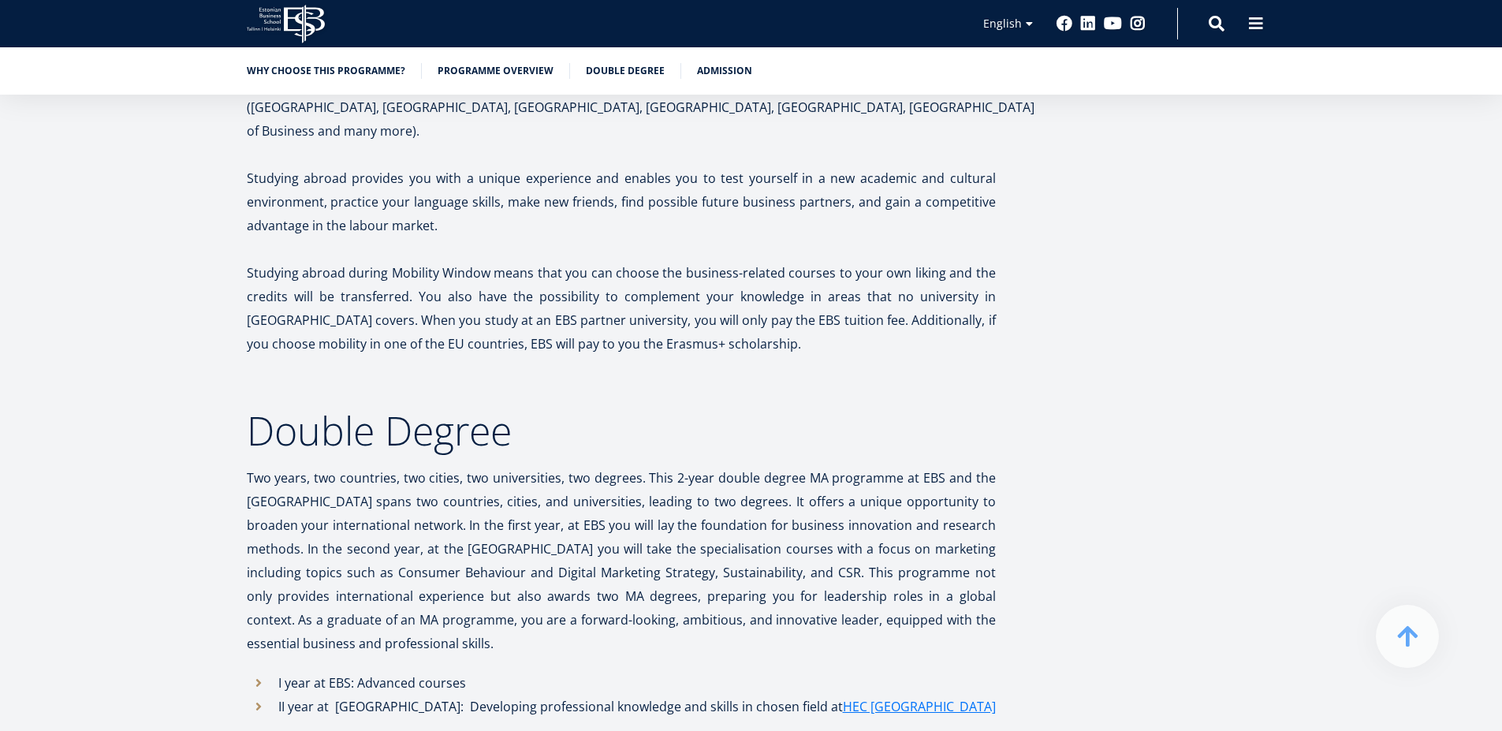
scroll to position [4043, 0]
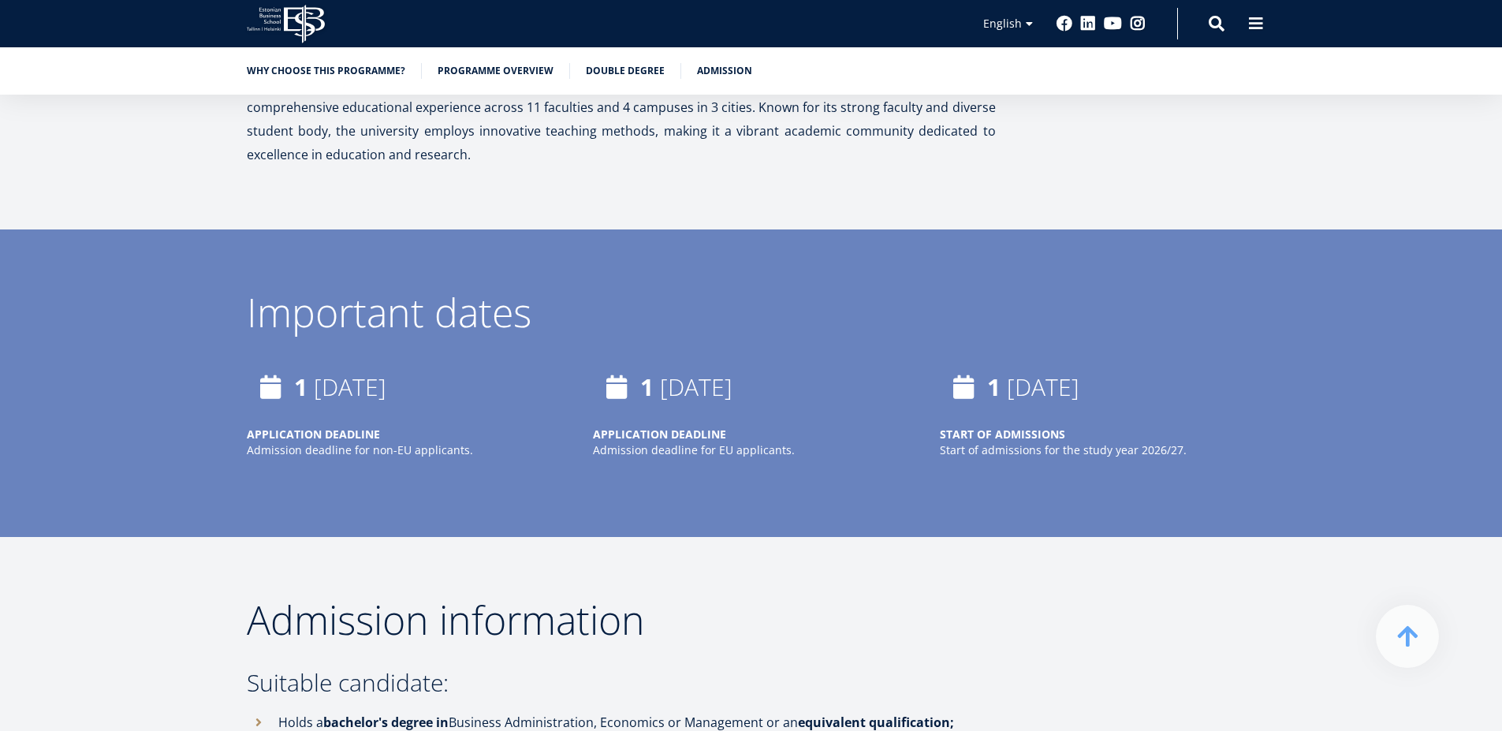
drag, startPoint x: 316, startPoint y: 397, endPoint x: 715, endPoint y: 265, distance: 420.2
click at [715, 293] on div "Important dates [DATE] APPLICATION DEADLINE Admission deadline for non-EU appli…" at bounding box center [751, 399] width 1135 height 213
click at [715, 293] on div "Important dates" at bounding box center [751, 312] width 1009 height 39
